Goal: Task Accomplishment & Management: Manage account settings

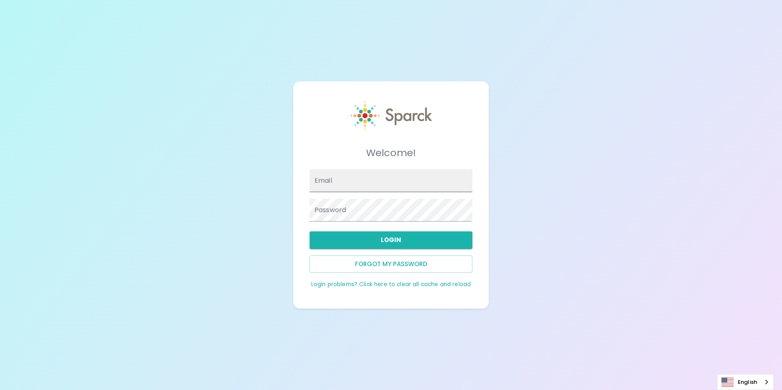
drag, startPoint x: 0, startPoint y: 0, endPoint x: 395, endPoint y: 182, distance: 435.2
click at [395, 182] on input "Email" at bounding box center [391, 180] width 163 height 23
type input "ydeleal@sfb"
